Goal: Register for event/course

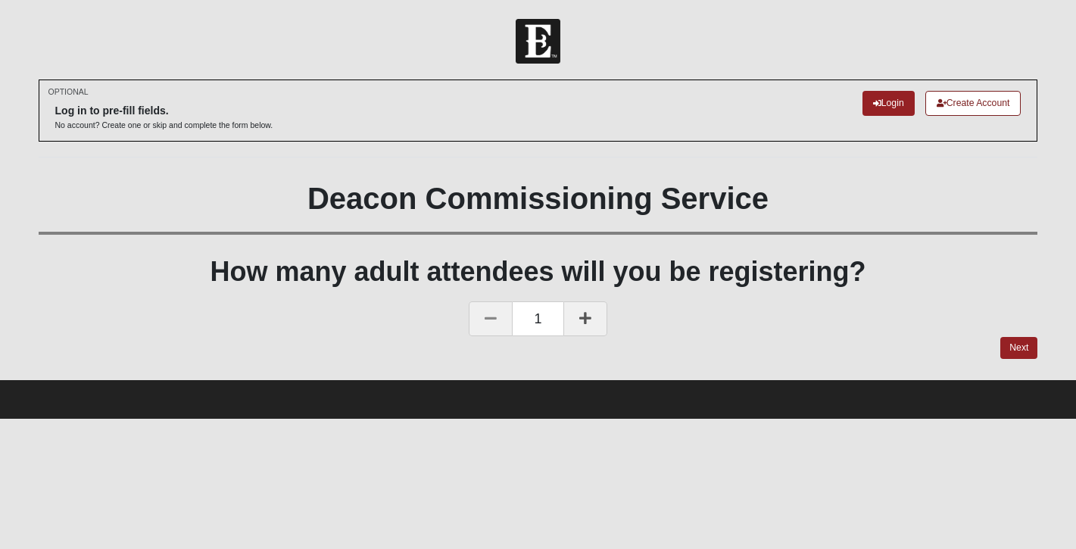
click at [592, 312] on link at bounding box center [586, 318] width 44 height 35
click at [483, 315] on link at bounding box center [491, 318] width 44 height 35
click at [1016, 345] on link "Next" at bounding box center [1019, 348] width 37 height 22
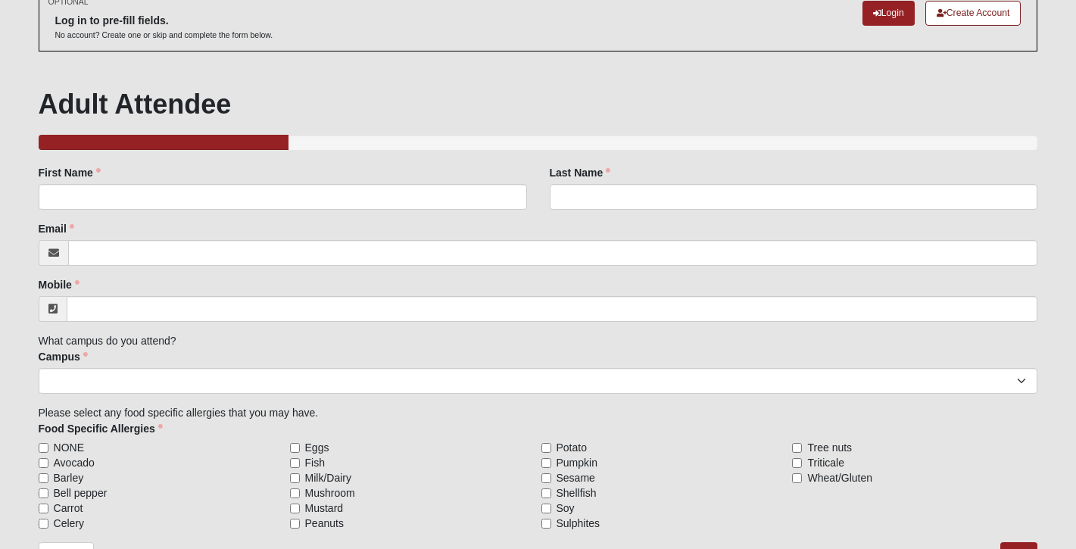
scroll to position [83, 0]
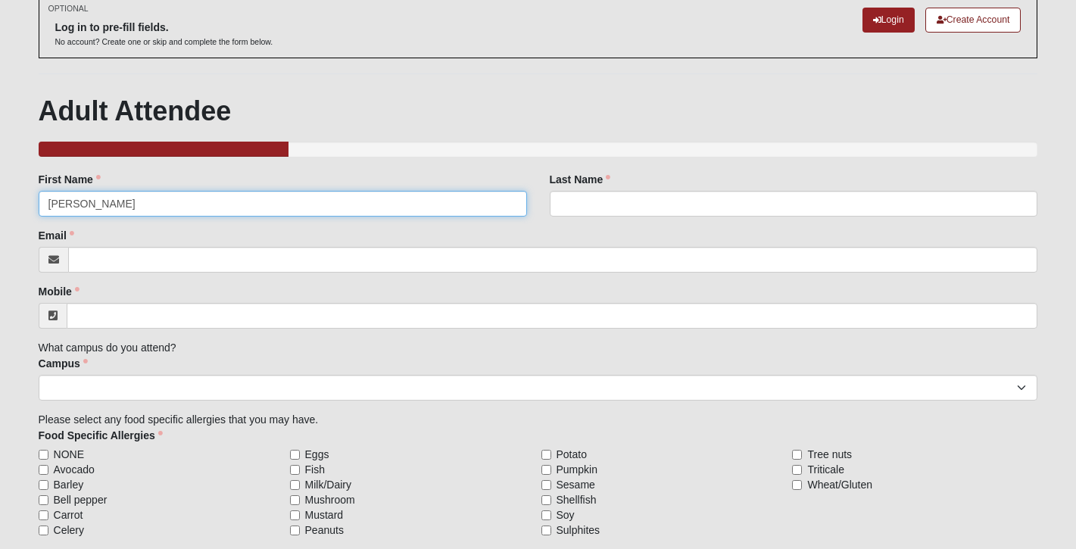
type input "[PERSON_NAME]"
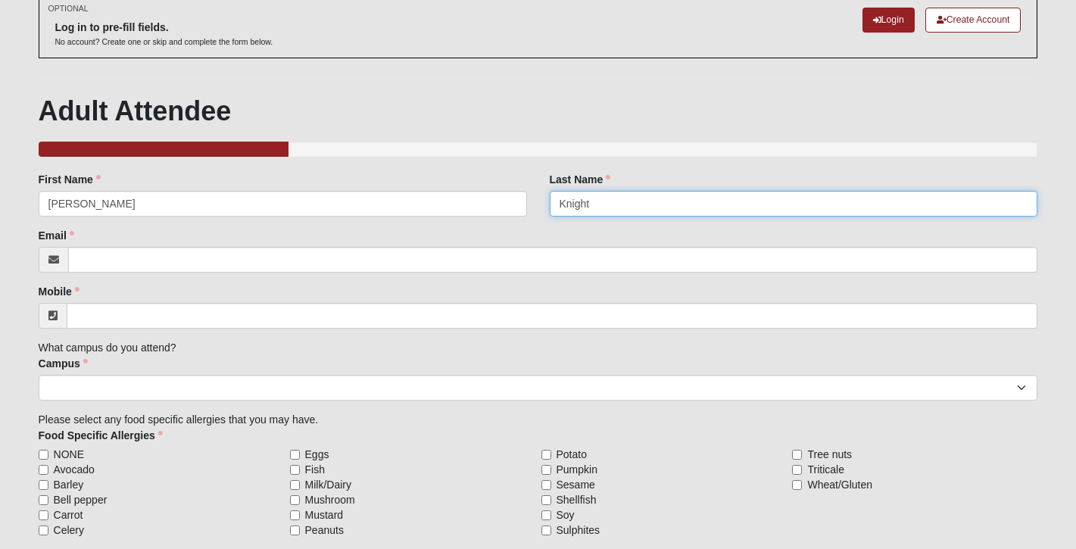
type input "Knight"
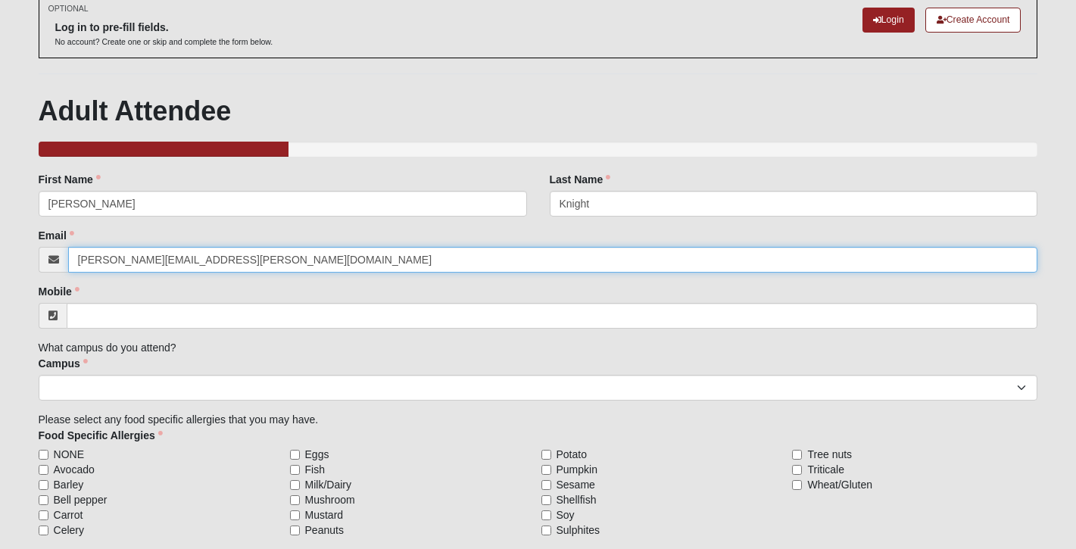
type input "[PERSON_NAME][EMAIL_ADDRESS][PERSON_NAME][DOMAIN_NAME]"
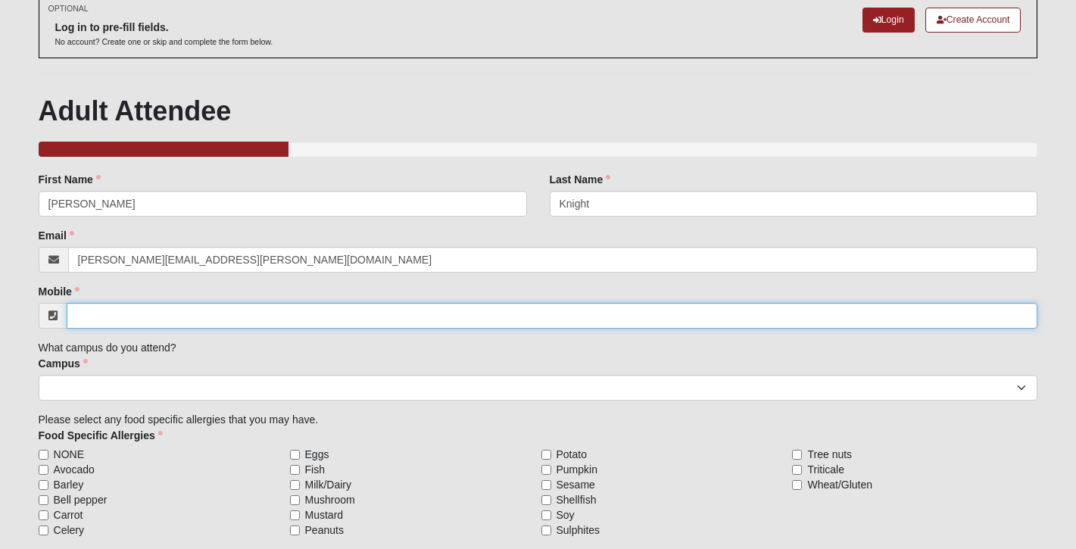
click at [457, 304] on input "Mobile" at bounding box center [553, 316] width 972 height 26
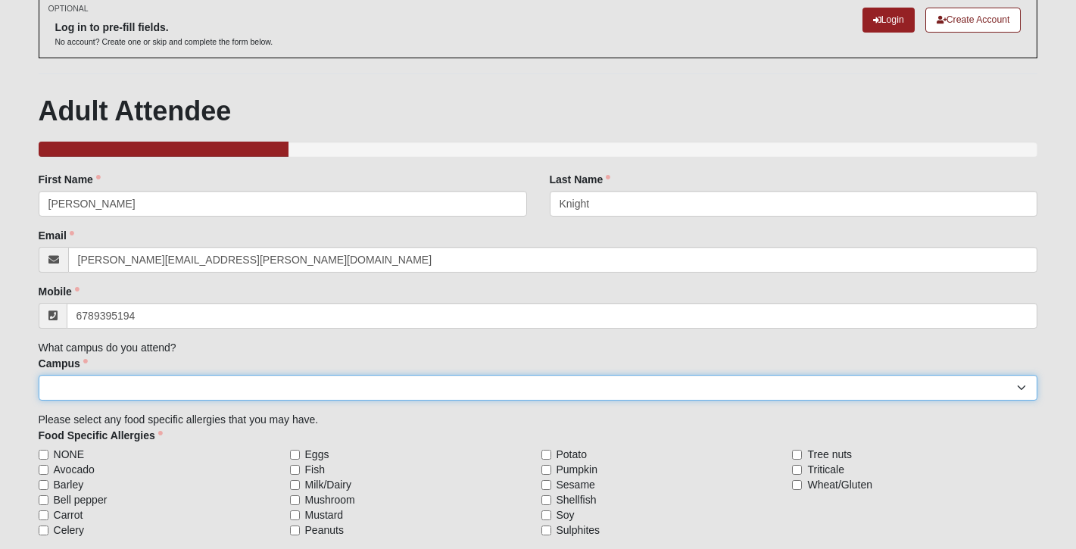
type input "[PHONE_NUMBER]"
select select "10"
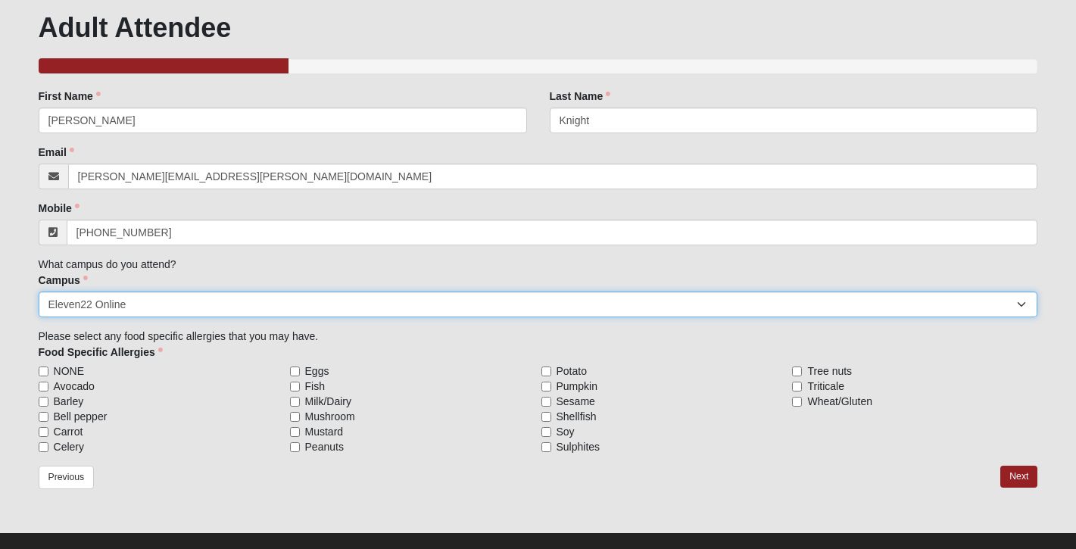
scroll to position [167, 0]
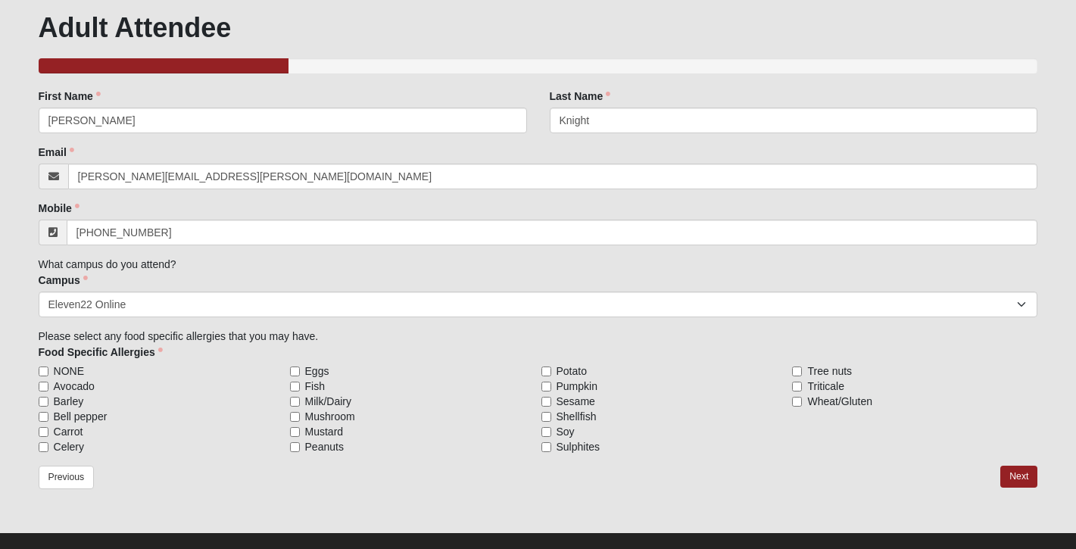
click at [45, 370] on input "NONE" at bounding box center [44, 372] width 10 height 10
checkbox input "true"
click at [1004, 479] on link "Next" at bounding box center [1019, 477] width 37 height 22
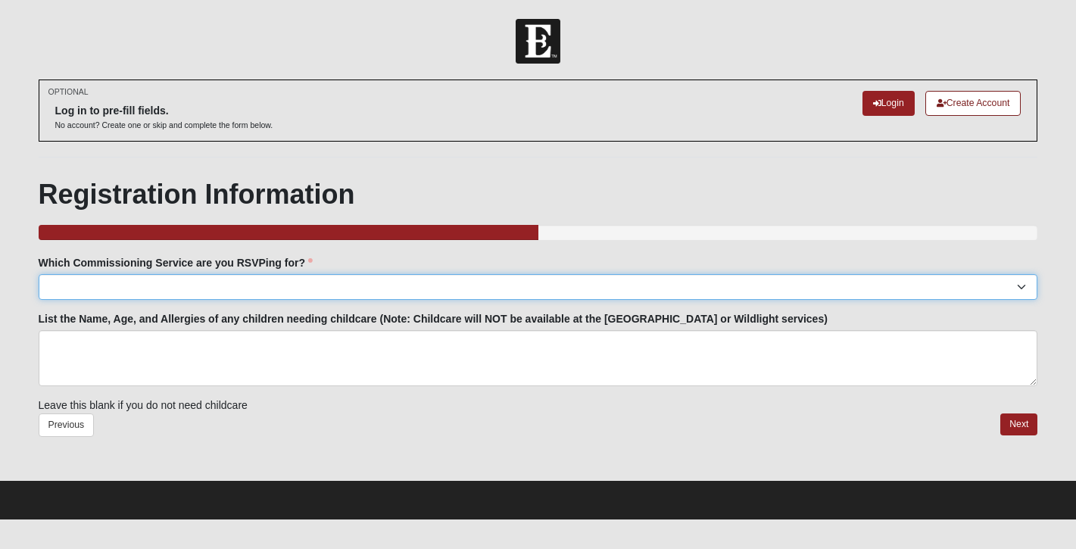
select select "San Pablo: [DATE] 6:30pm | [GEOGRAPHIC_DATA]"
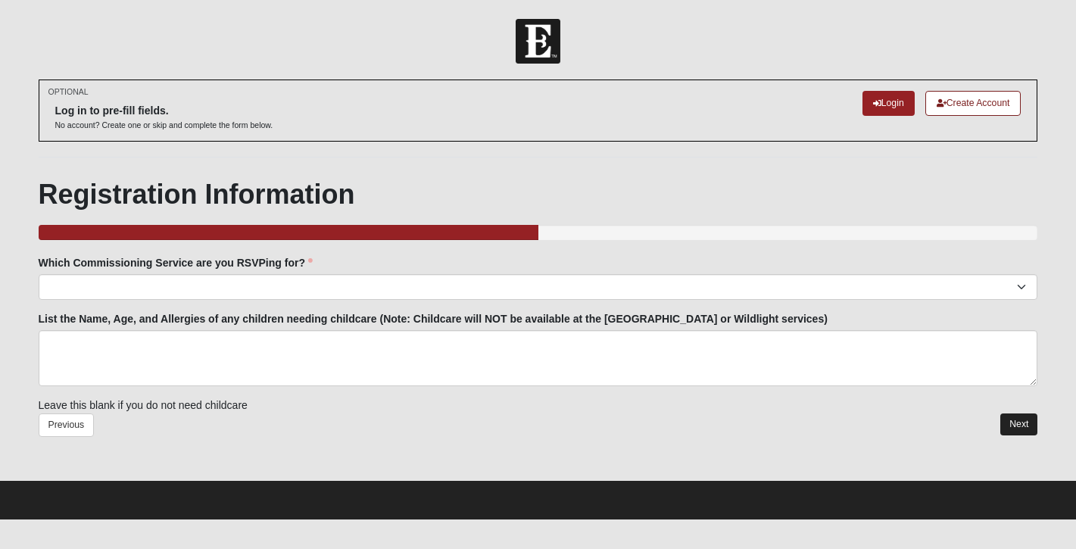
click at [1032, 423] on link "Next" at bounding box center [1019, 425] width 37 height 22
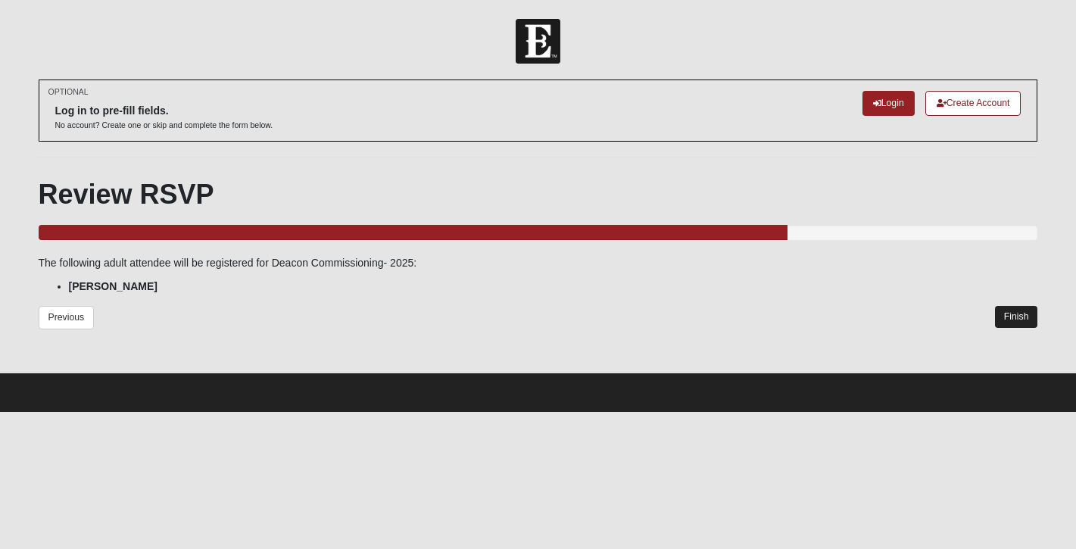
click at [1010, 325] on link "Finish" at bounding box center [1016, 317] width 43 height 22
